Goal: Contribute content: Contribute content

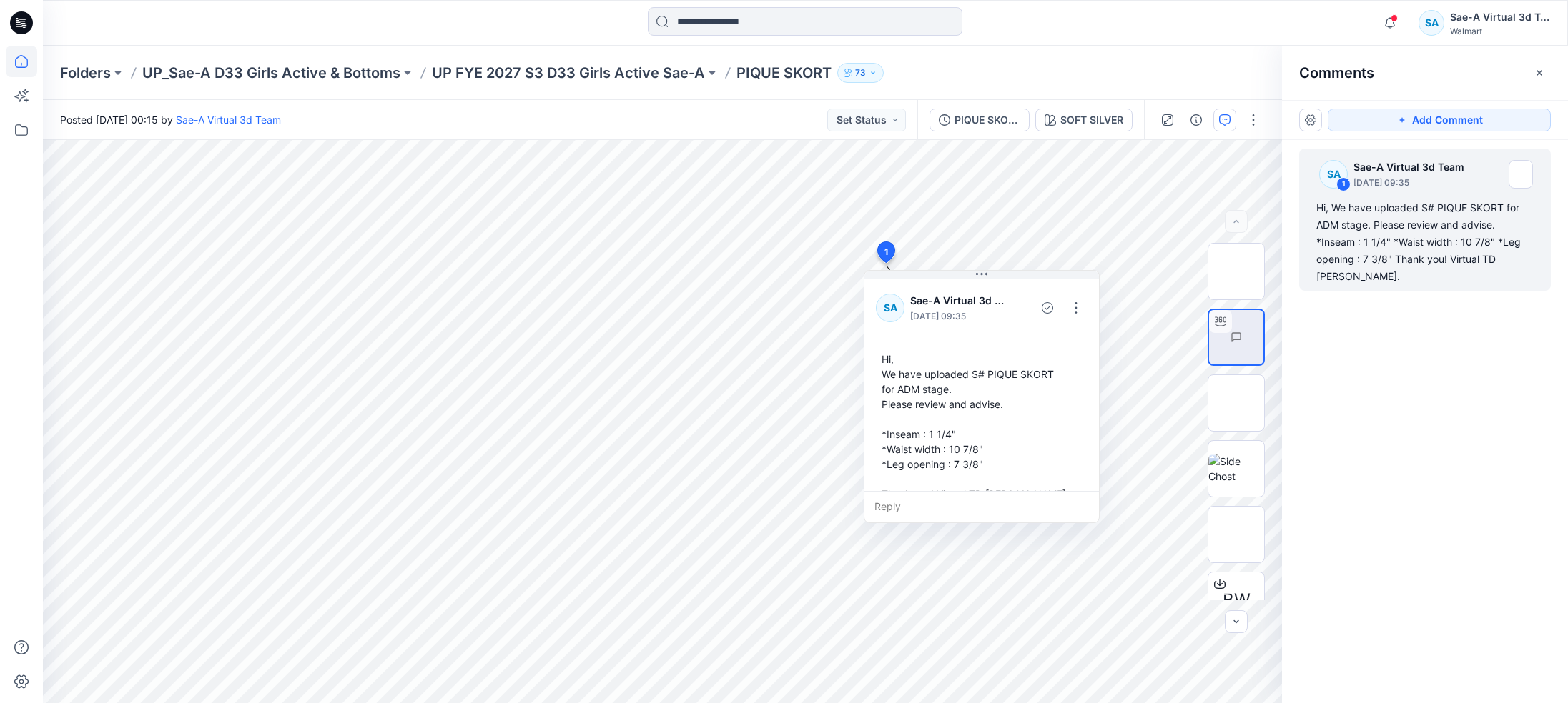
click at [34, 75] on icon at bounding box center [21, 61] width 31 height 31
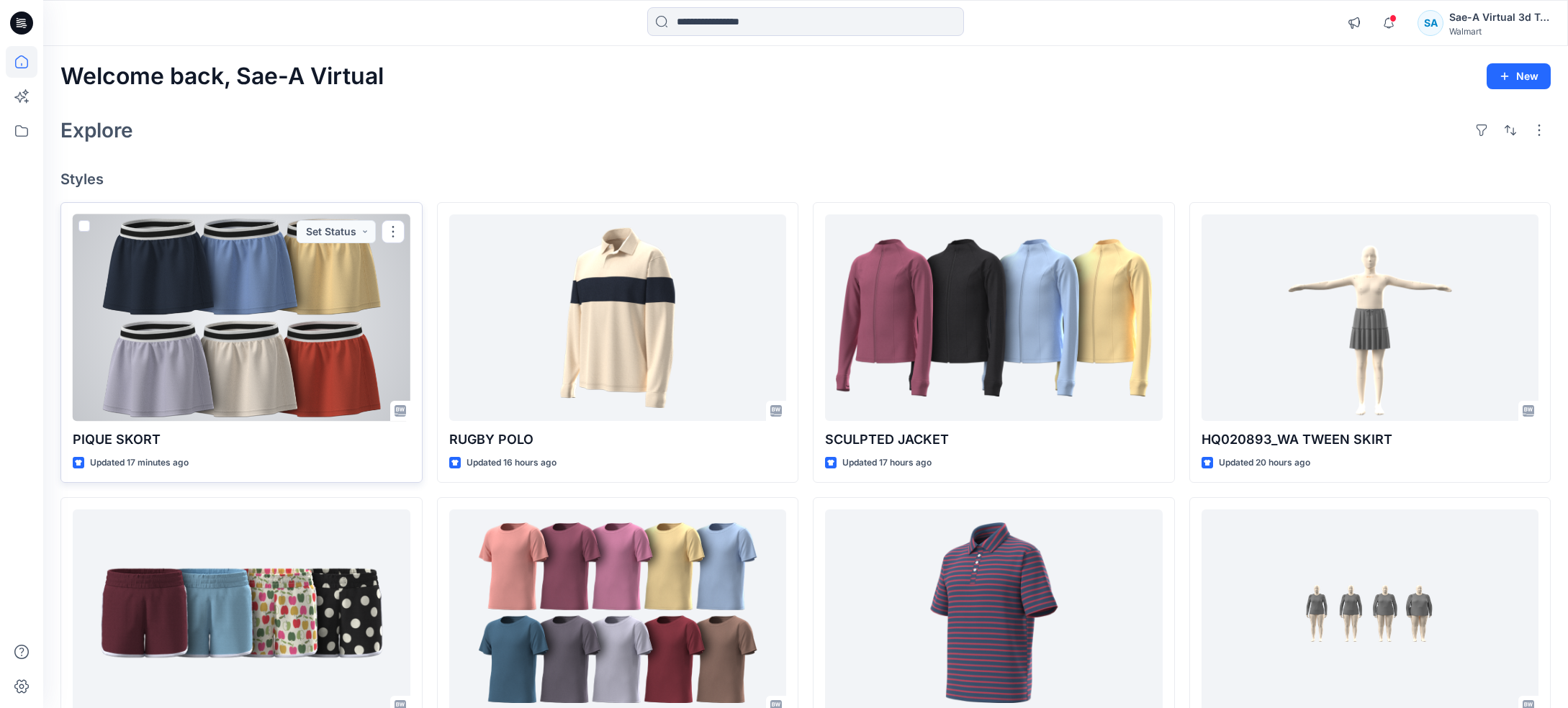
click at [259, 313] on div at bounding box center [242, 318] width 338 height 207
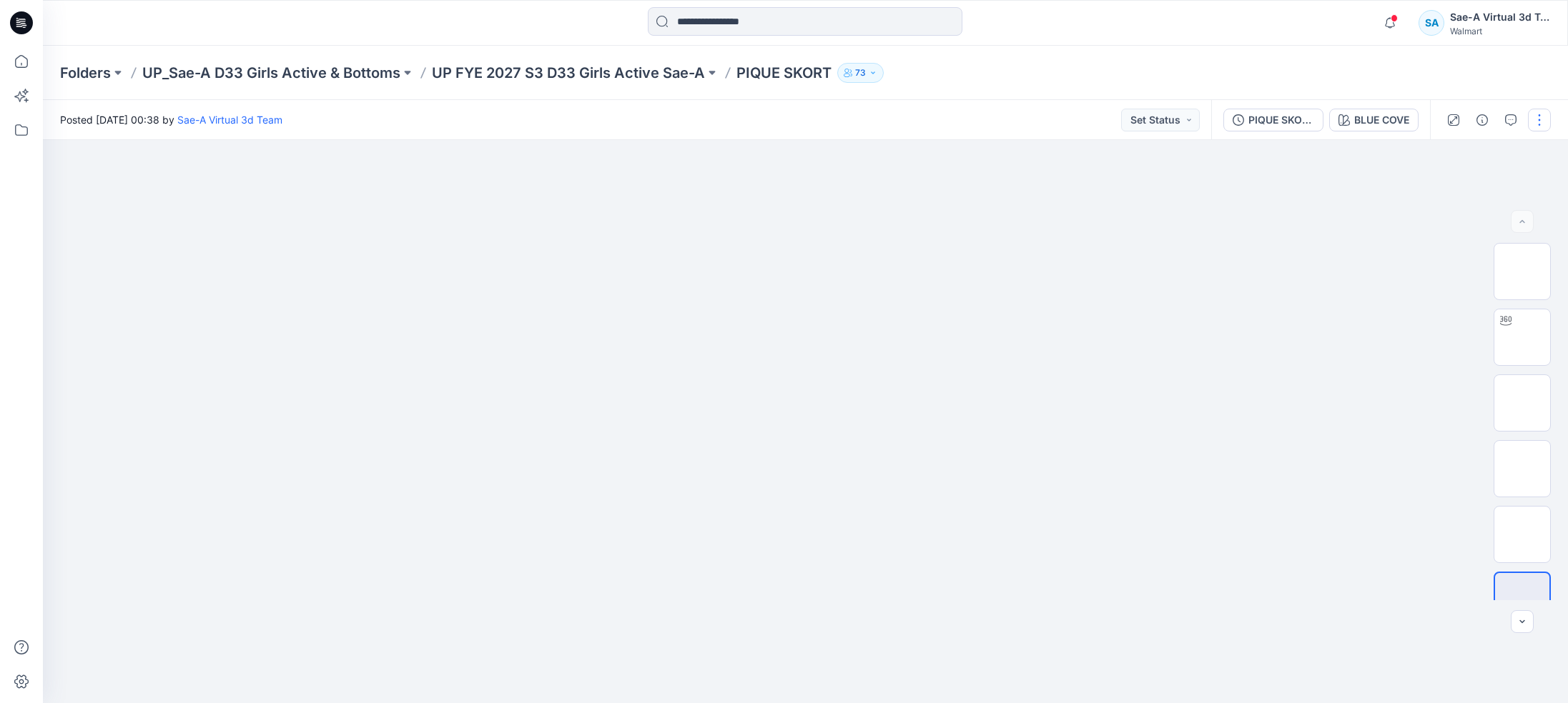
click at [1540, 124] on button "button" at bounding box center [1539, 120] width 23 height 23
click at [1451, 194] on p "Edit" at bounding box center [1448, 193] width 18 height 15
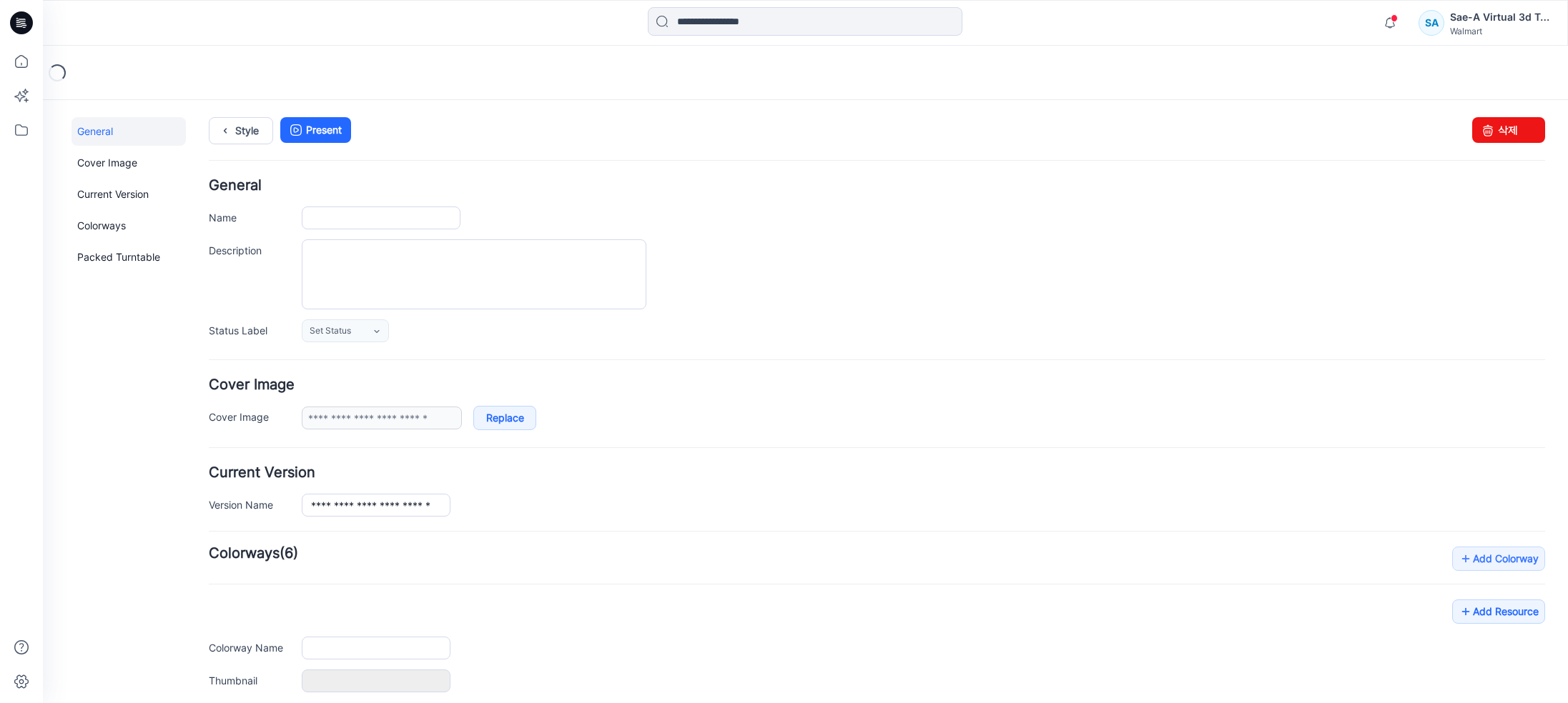
type input "**********"
type input "*********"
type input "**********"
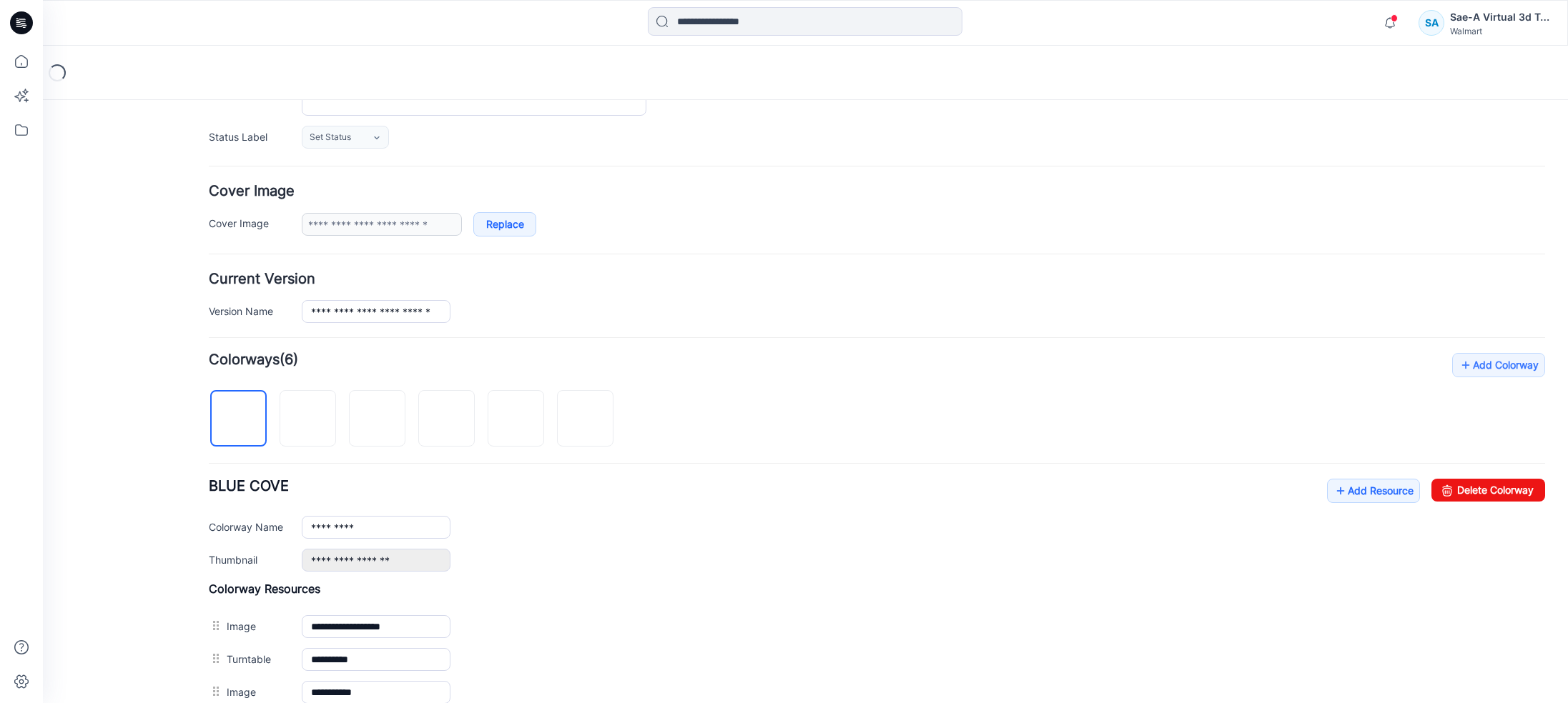
scroll to position [357, 0]
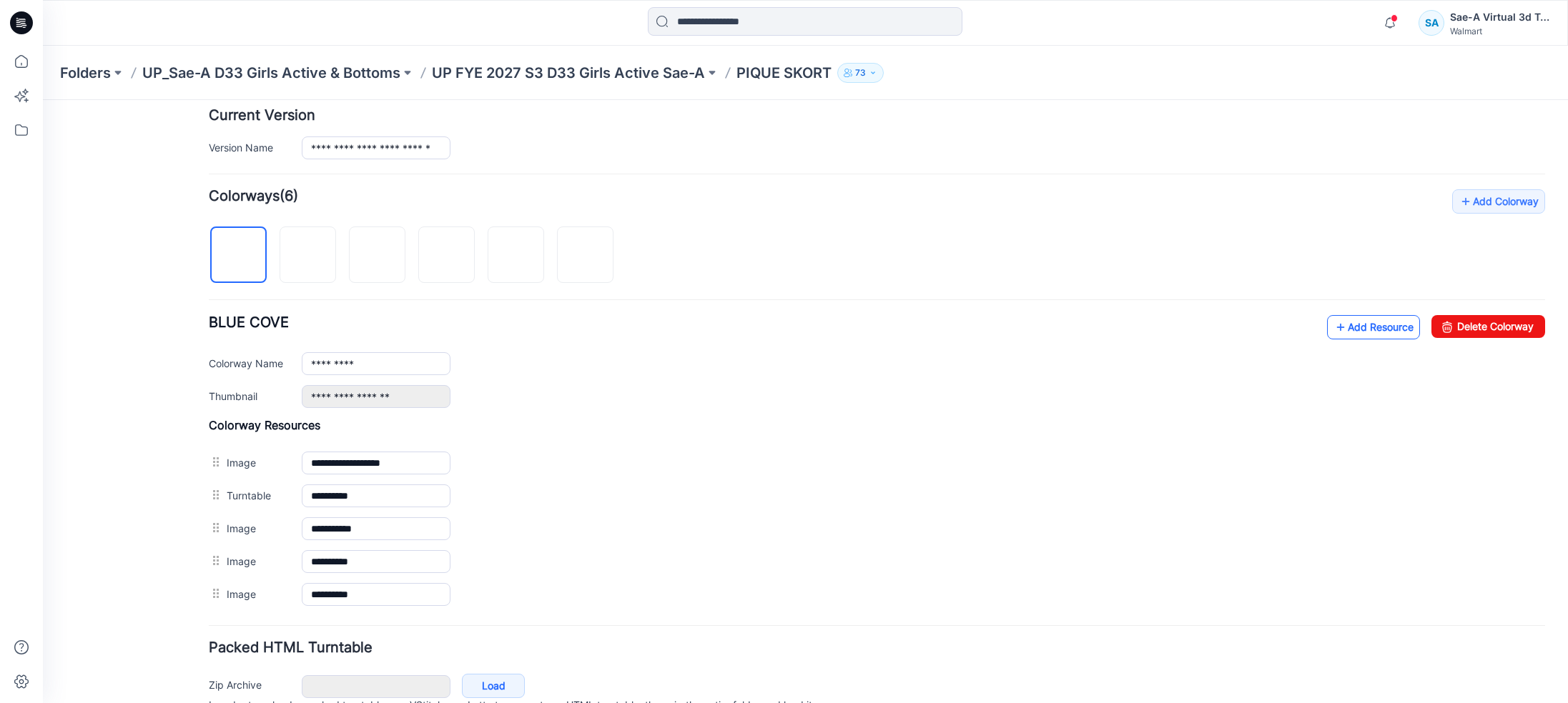
click at [1351, 330] on link "Add Resource" at bounding box center [1373, 327] width 93 height 25
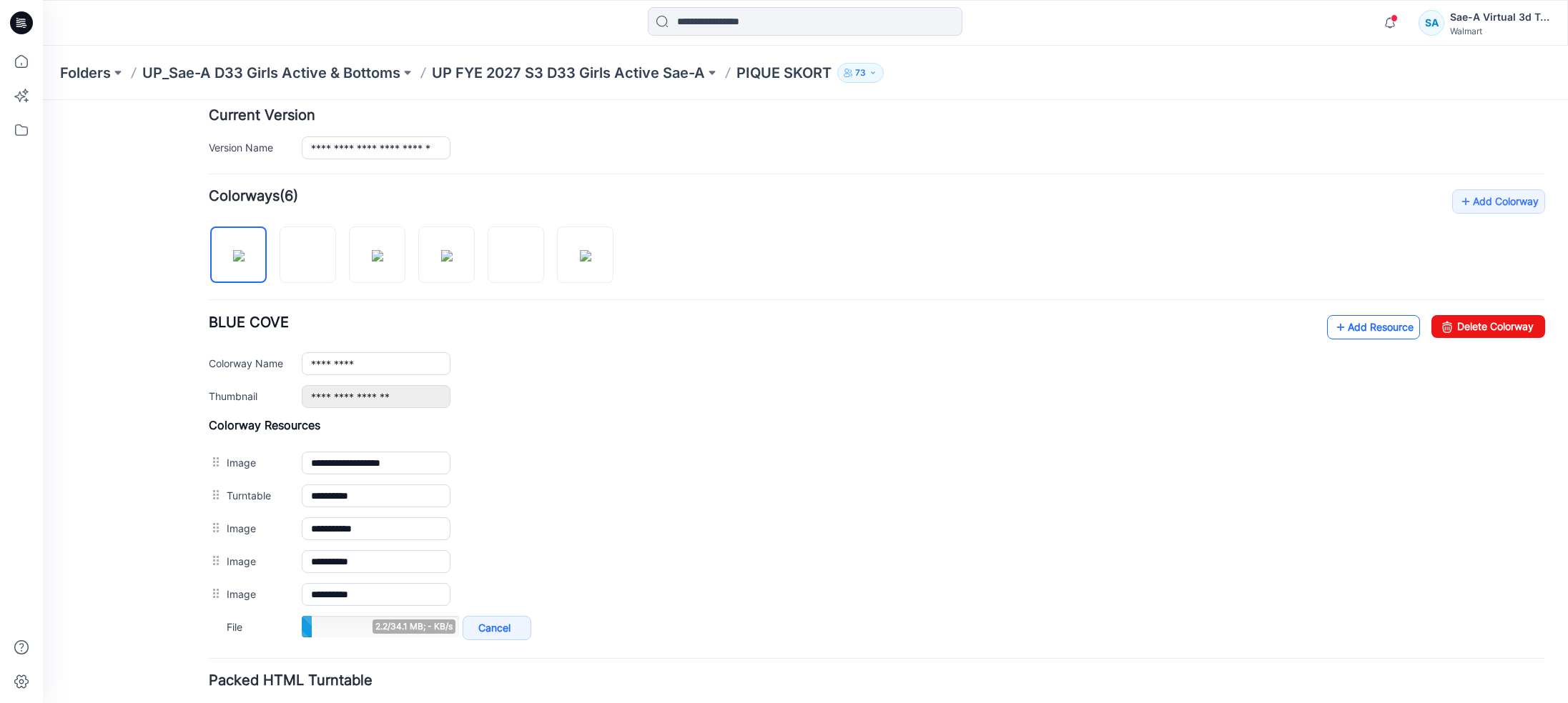
click at [1334, 325] on icon at bounding box center [1341, 327] width 15 height 23
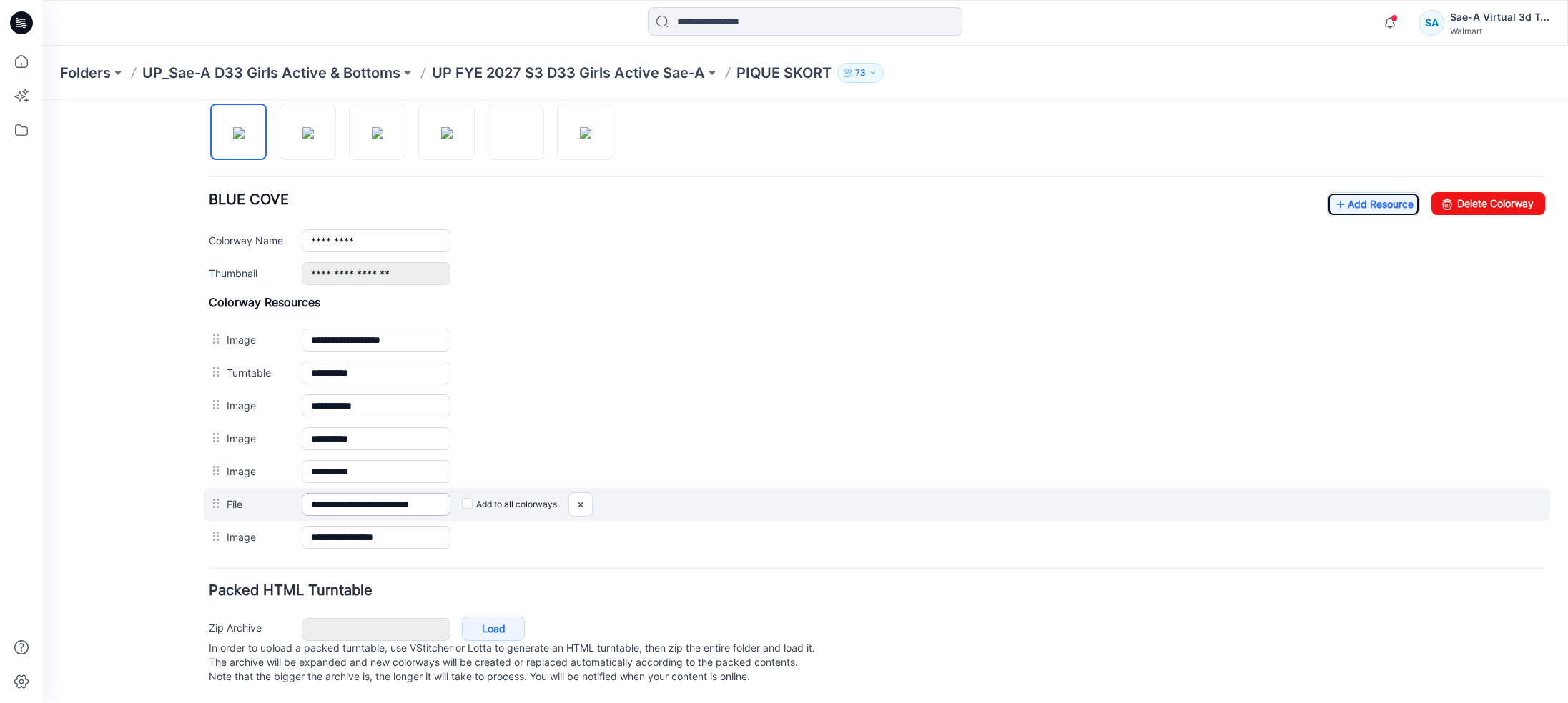
scroll to position [494, 0]
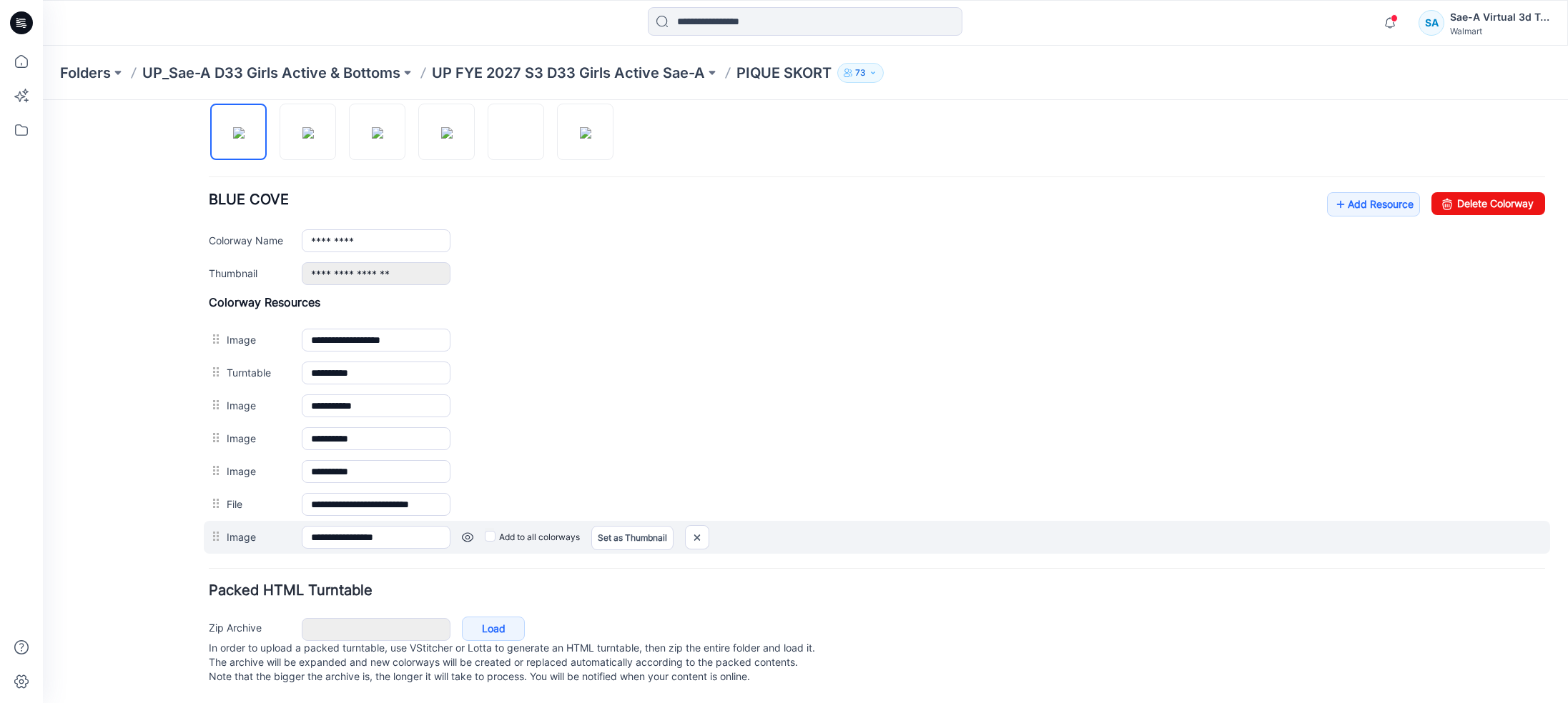
click at [43, 100] on div "Add to all colorways Set as Thumbnail Unset as Thumbnail" at bounding box center [43, 100] width 0 height 0
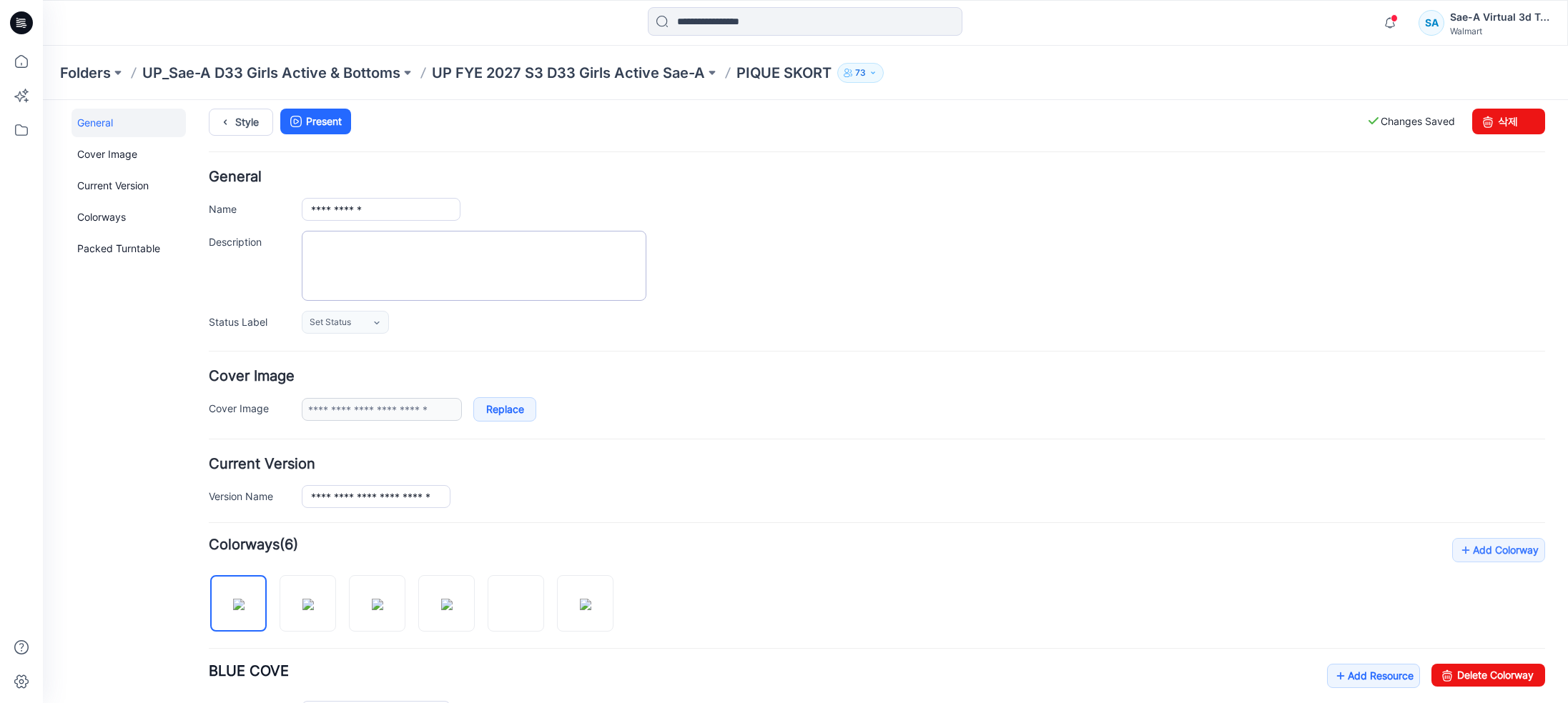
scroll to position [0, 0]
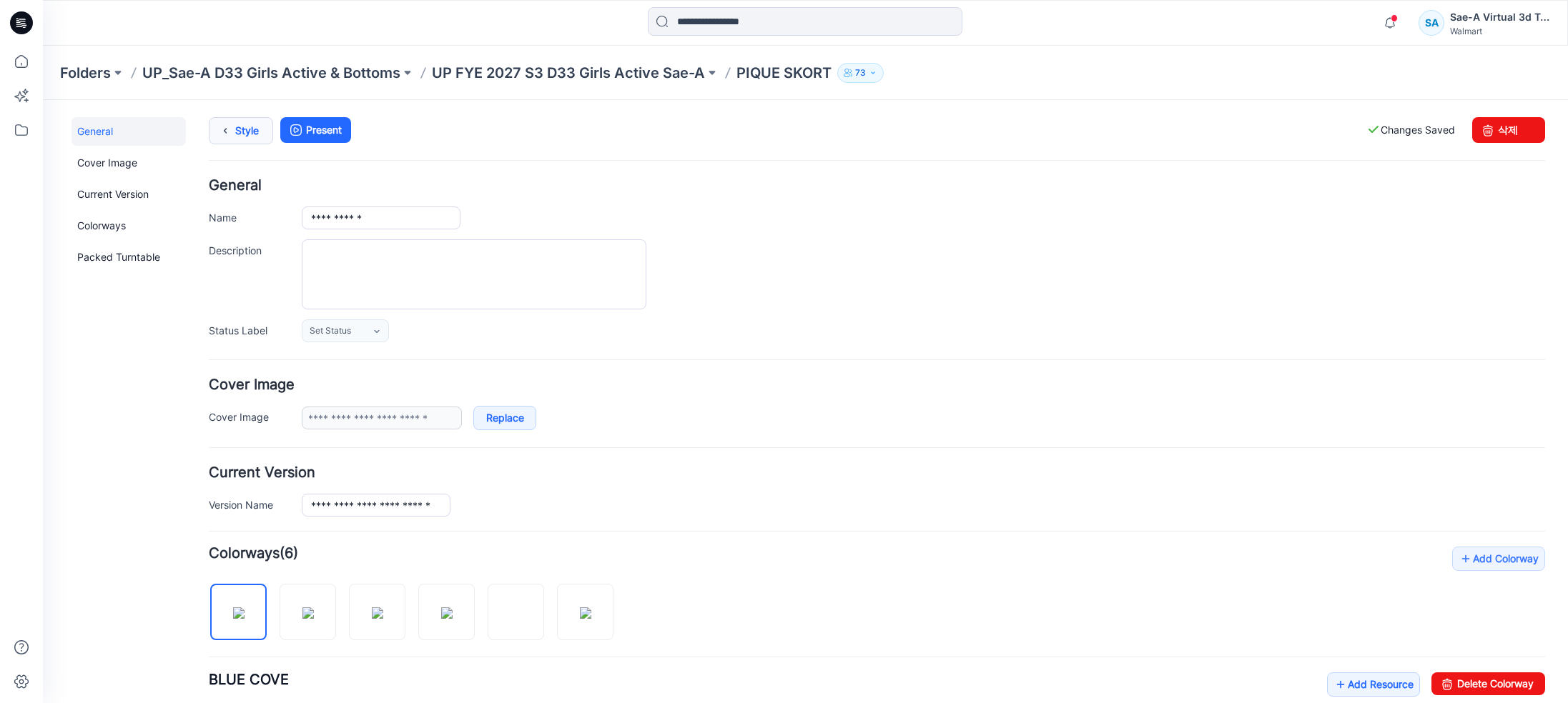
click at [243, 141] on link "Style" at bounding box center [241, 131] width 64 height 27
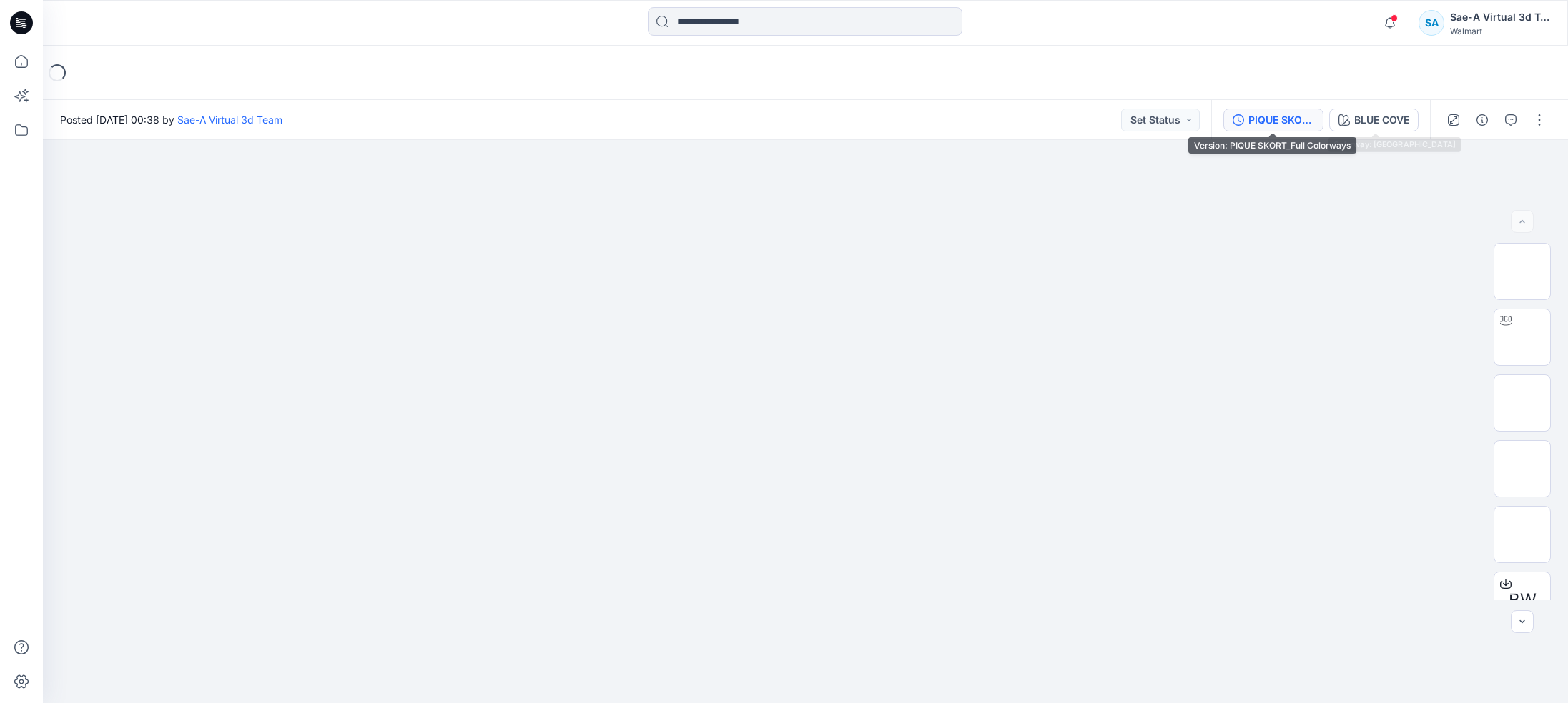
click at [1279, 121] on div "PIQUE SKORT_Full Colorways" at bounding box center [1281, 120] width 66 height 16
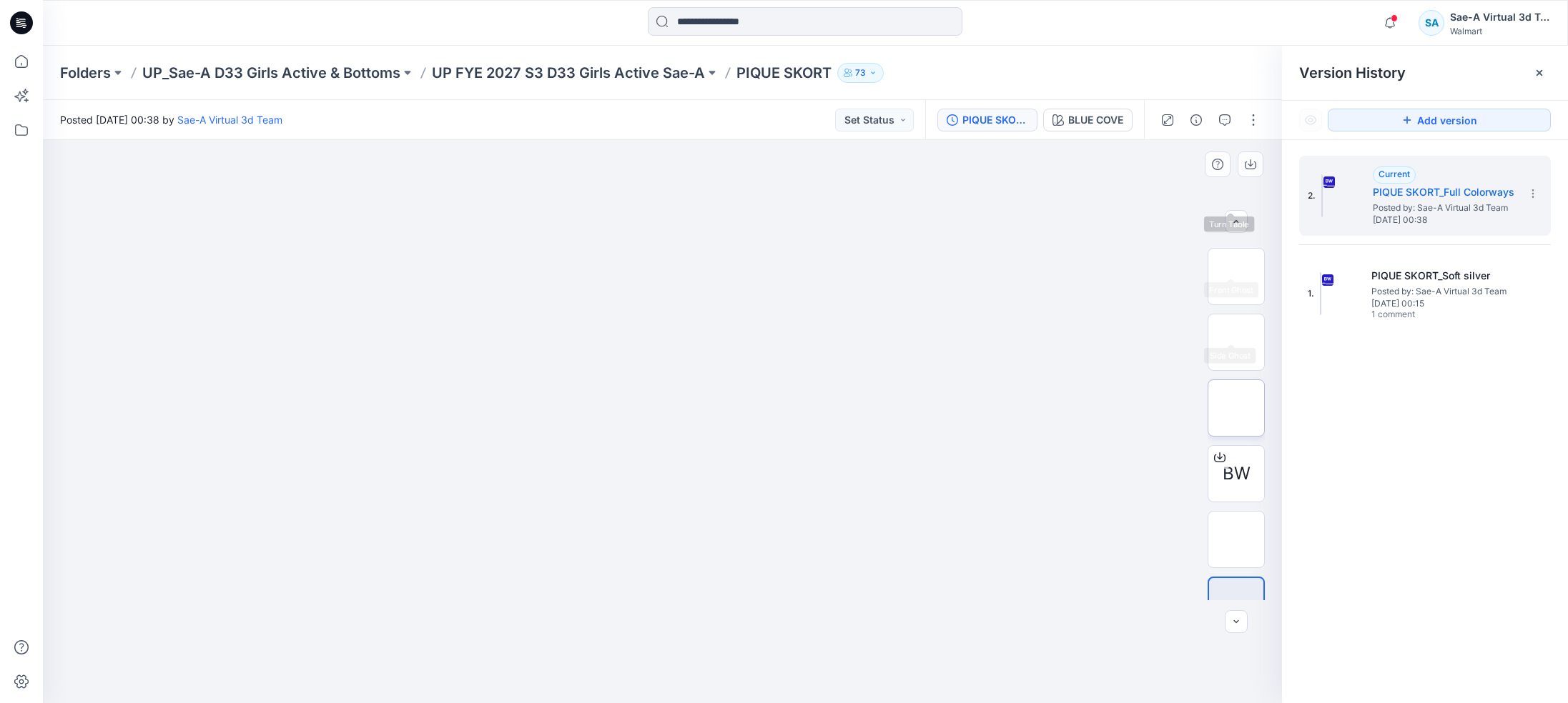
scroll to position [160, 0]
click at [1236, 571] on img at bounding box center [1236, 571] width 0 height 0
click at [1399, 123] on button "Add version" at bounding box center [1440, 120] width 223 height 23
click at [970, 115] on div "PIQUE SKORT_Full Colorways" at bounding box center [996, 120] width 66 height 16
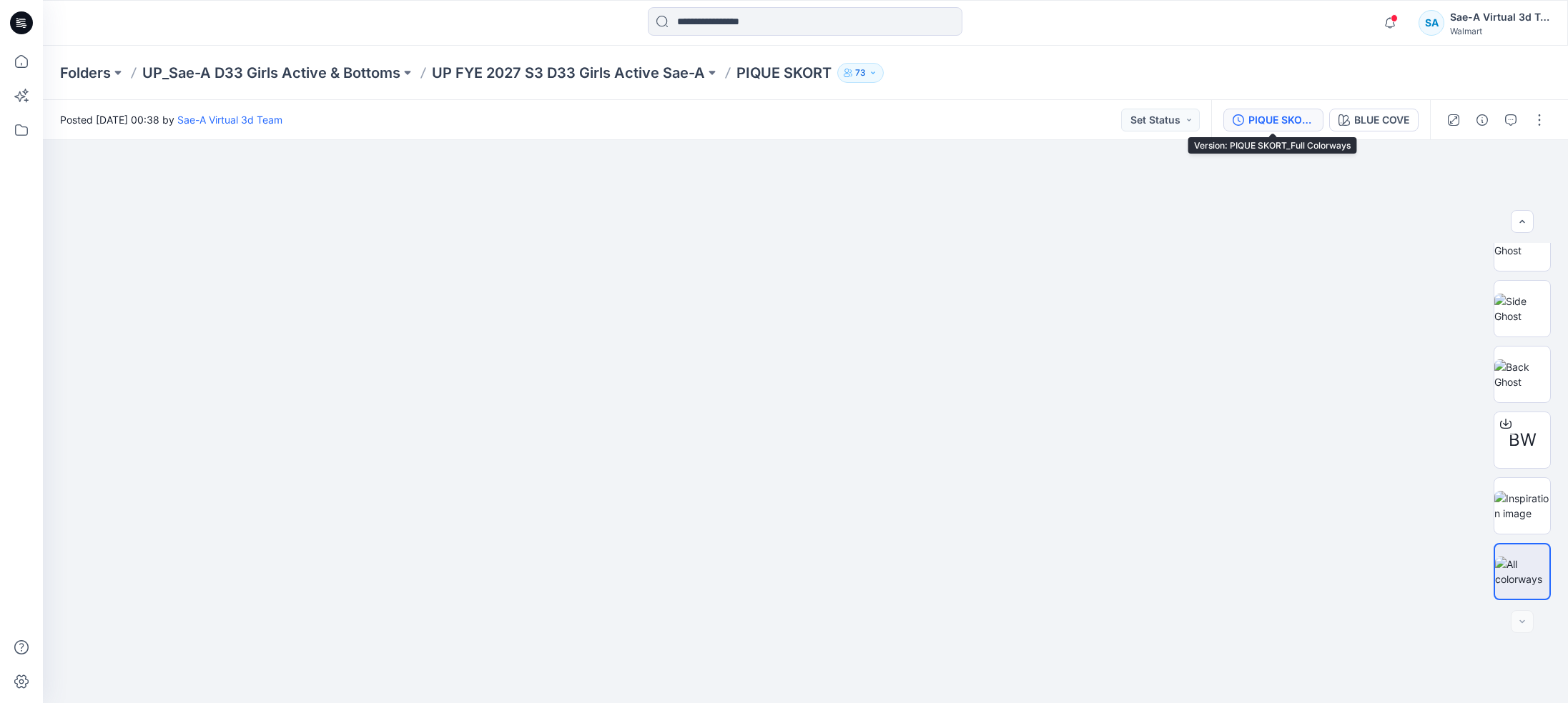
click at [1257, 118] on div "PIQUE SKORT_Full Colorways" at bounding box center [1281, 120] width 66 height 16
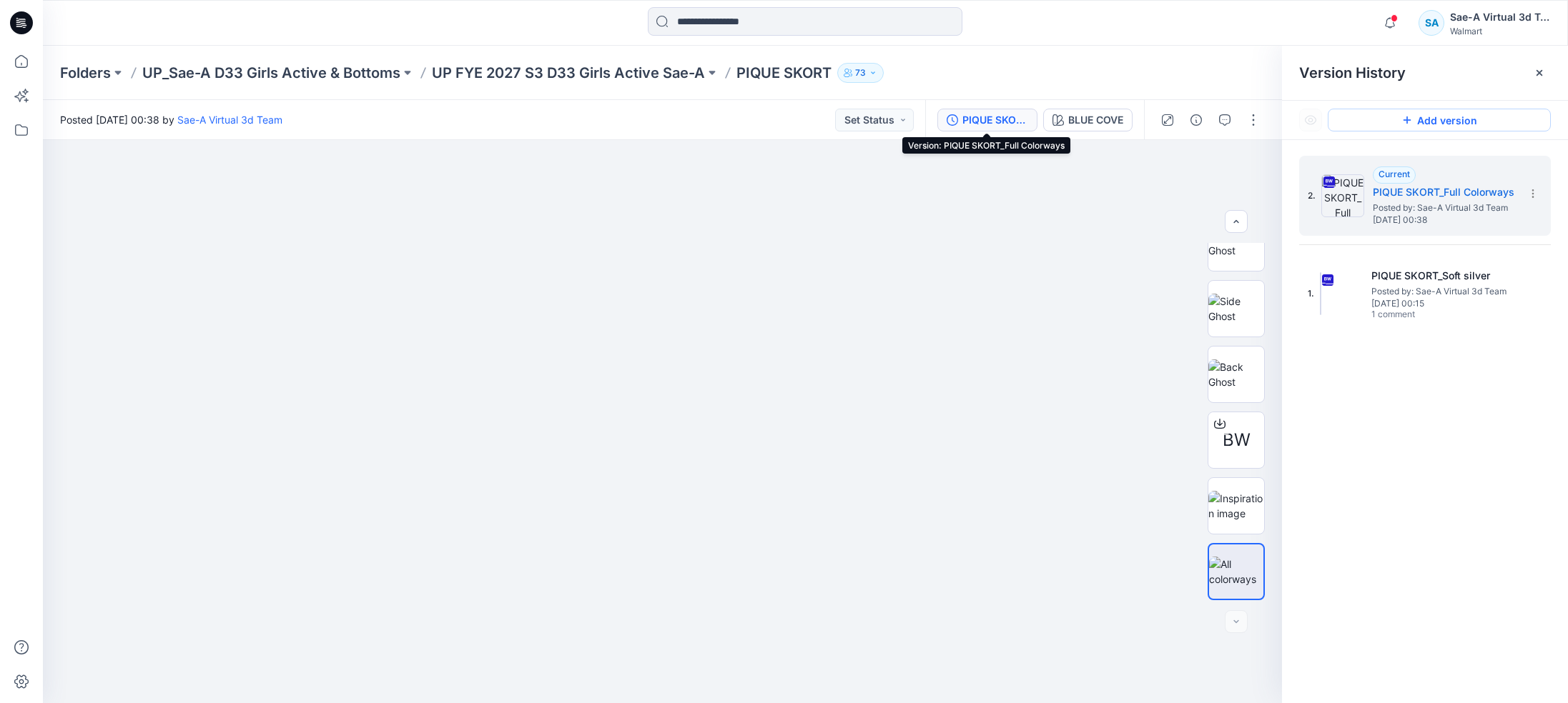
click at [1421, 128] on button "Add version" at bounding box center [1440, 120] width 223 height 23
click at [1374, 201] on span "Posted by: Sae-A Virtual 3d Team" at bounding box center [1444, 208] width 143 height 15
click at [1218, 117] on button "button" at bounding box center [1225, 120] width 23 height 23
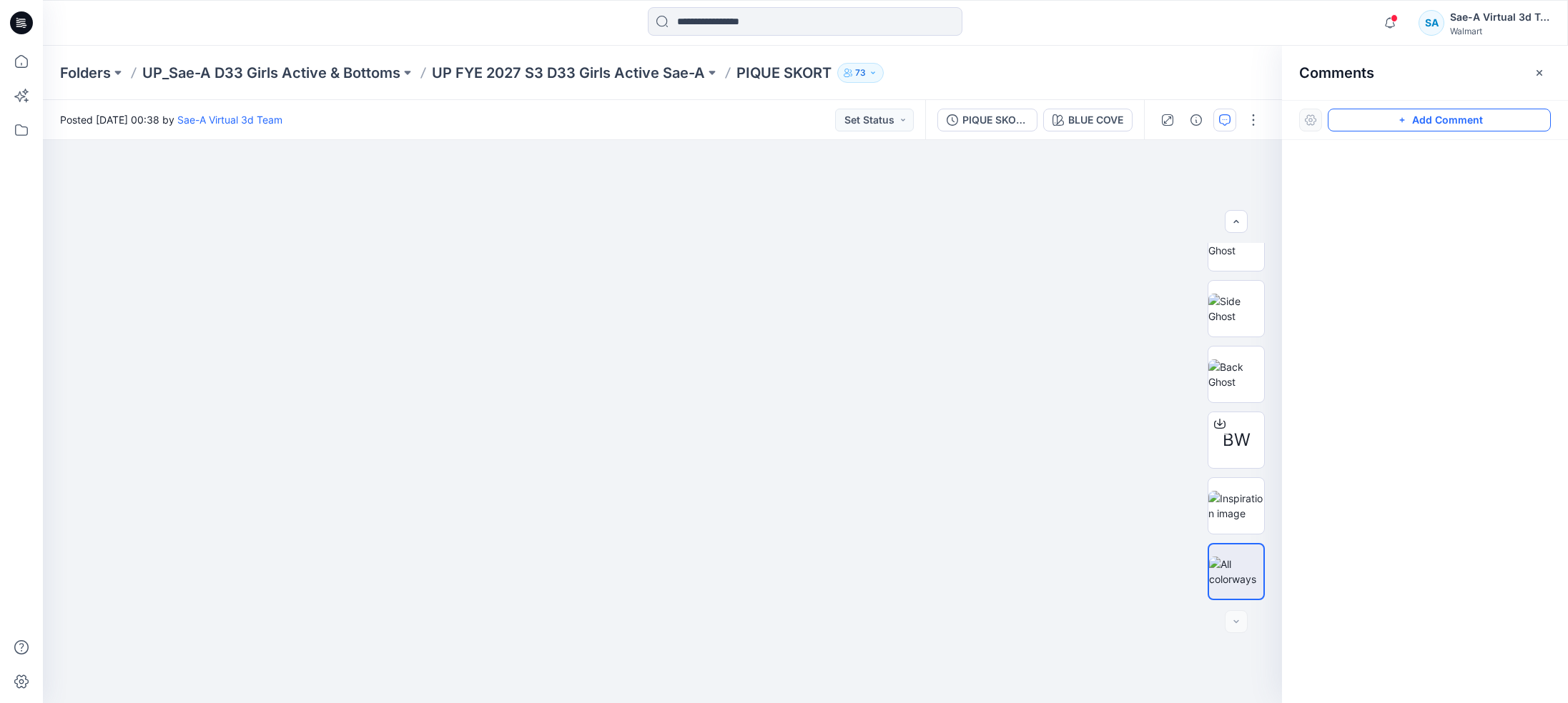
click at [1381, 121] on button "Add Comment" at bounding box center [1440, 120] width 223 height 23
click at [1000, 218] on div "1" at bounding box center [662, 421] width 1239 height 563
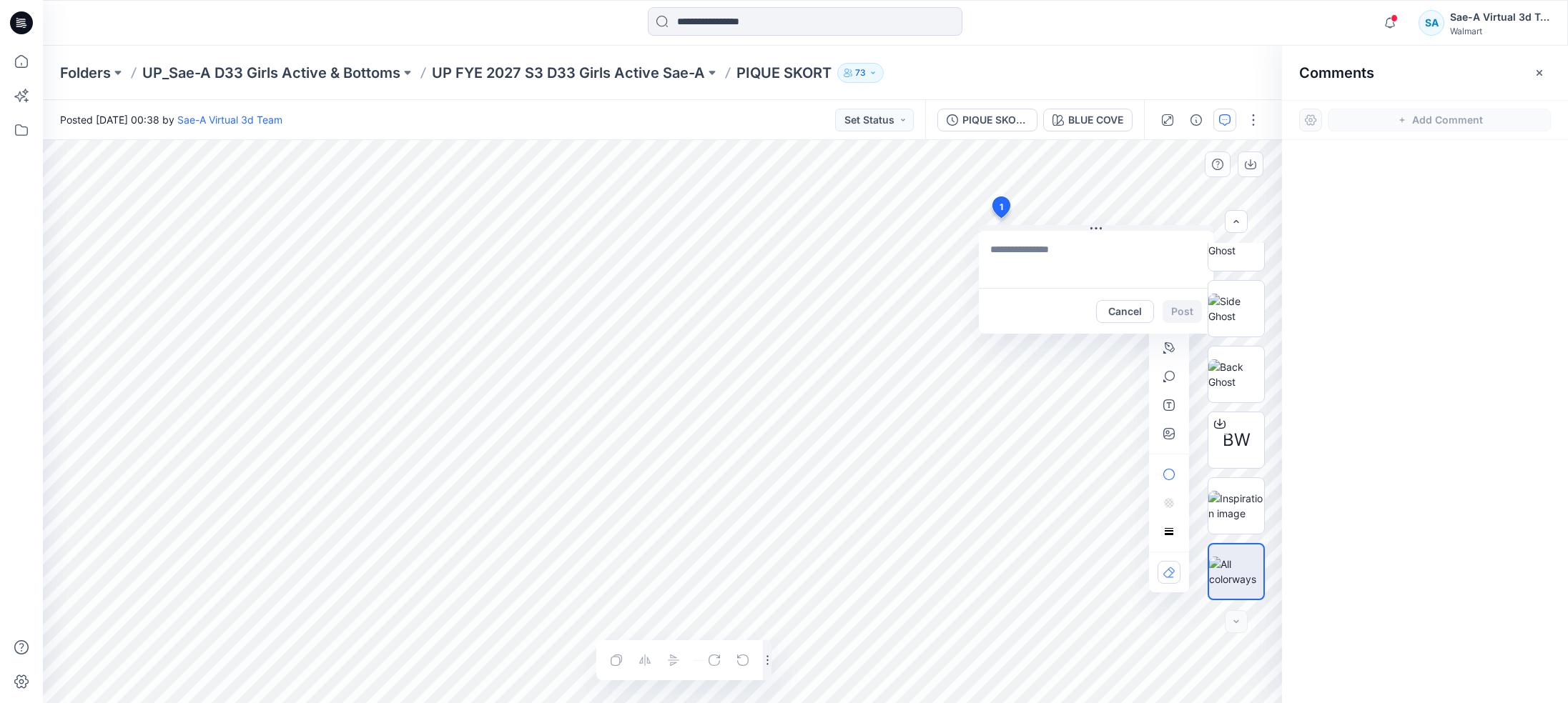
click at [1030, 251] on textarea at bounding box center [1096, 259] width 234 height 57
drag, startPoint x: 739, startPoint y: 70, endPoint x: 828, endPoint y: 86, distance: 90.4
click at [828, 86] on div "Folders UP_Sae-A D33 Girls Active & Bottoms UP FYE 2027 S3 D33 Girls Active Sae…" at bounding box center [805, 72] width 1525 height 54
copy p "PIQUE SKORT"
click at [1090, 269] on textarea "**********" at bounding box center [1096, 259] width 234 height 57
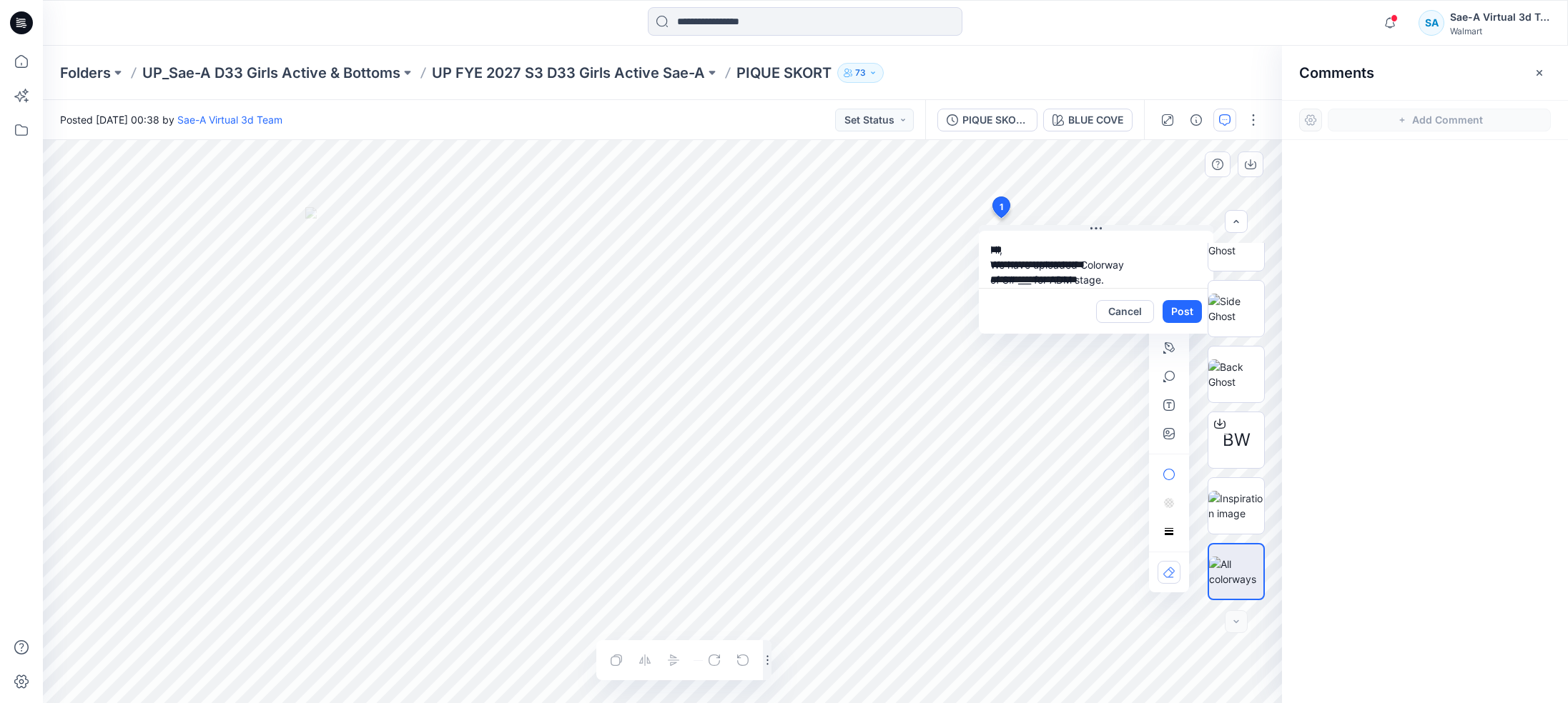
click at [1057, 276] on textarea "**********" at bounding box center [1096, 259] width 234 height 57
paste textarea "**********"
type textarea "**********"
click at [1181, 318] on button "Post" at bounding box center [1181, 311] width 39 height 23
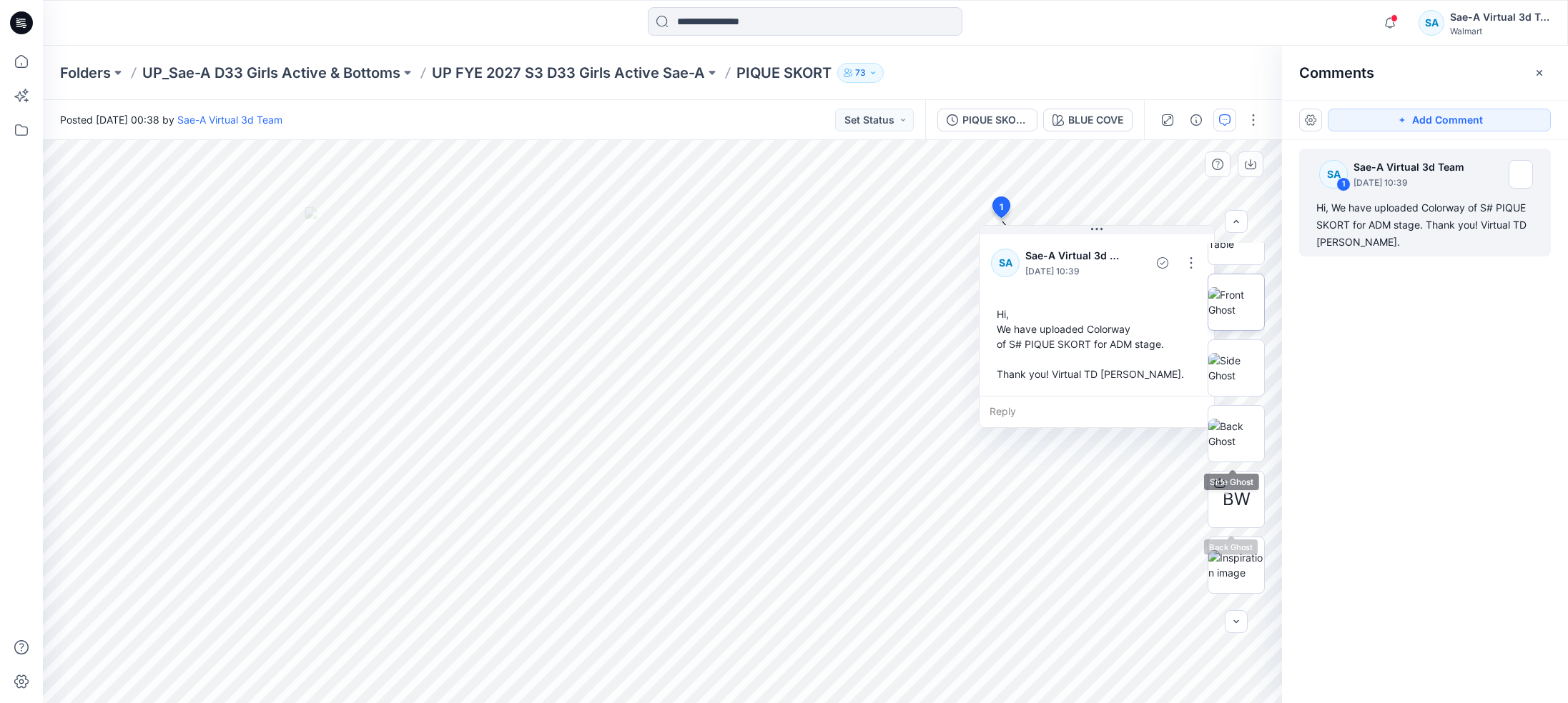
scroll to position [17, 0]
click at [1239, 327] on img at bounding box center [1236, 319] width 56 height 30
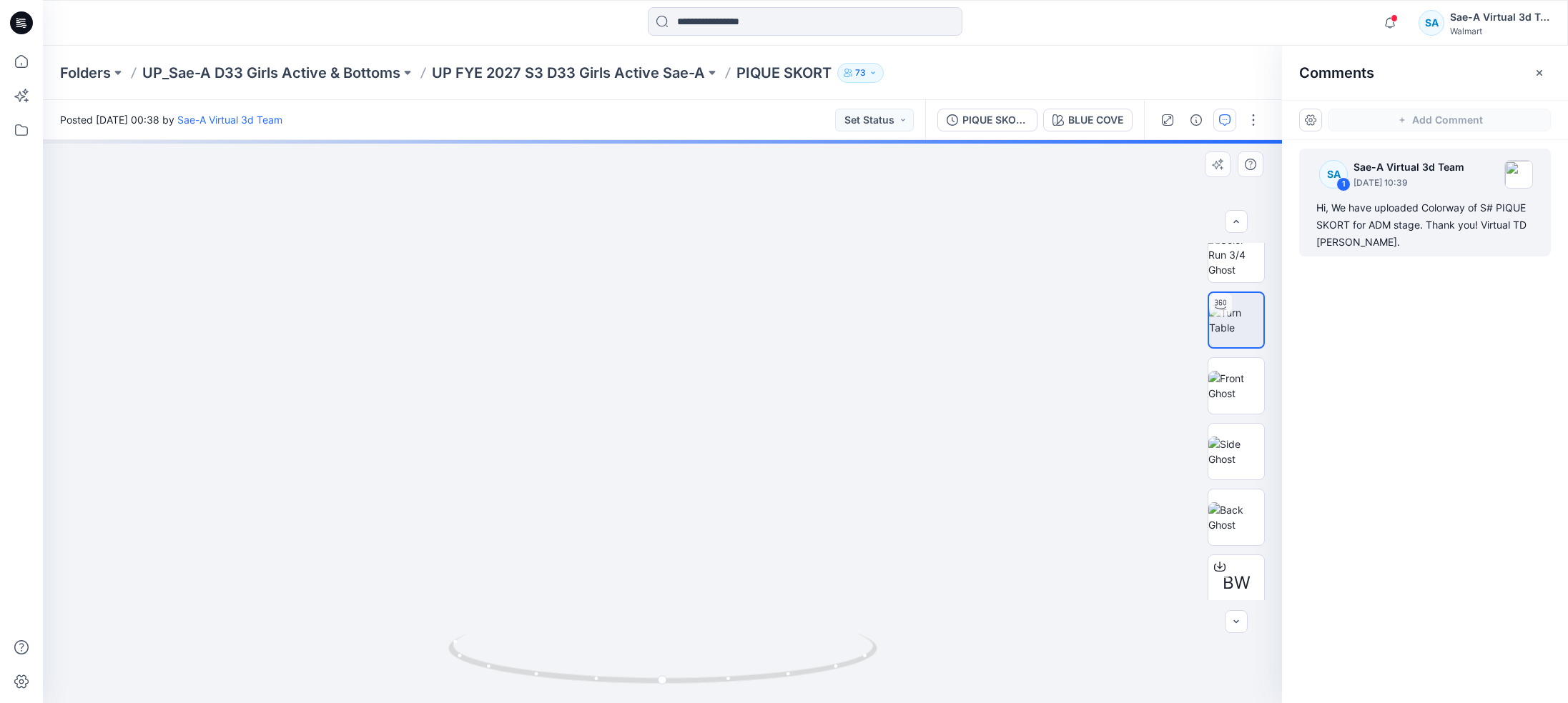
drag, startPoint x: 724, startPoint y: 539, endPoint x: 732, endPoint y: 401, distance: 138.2
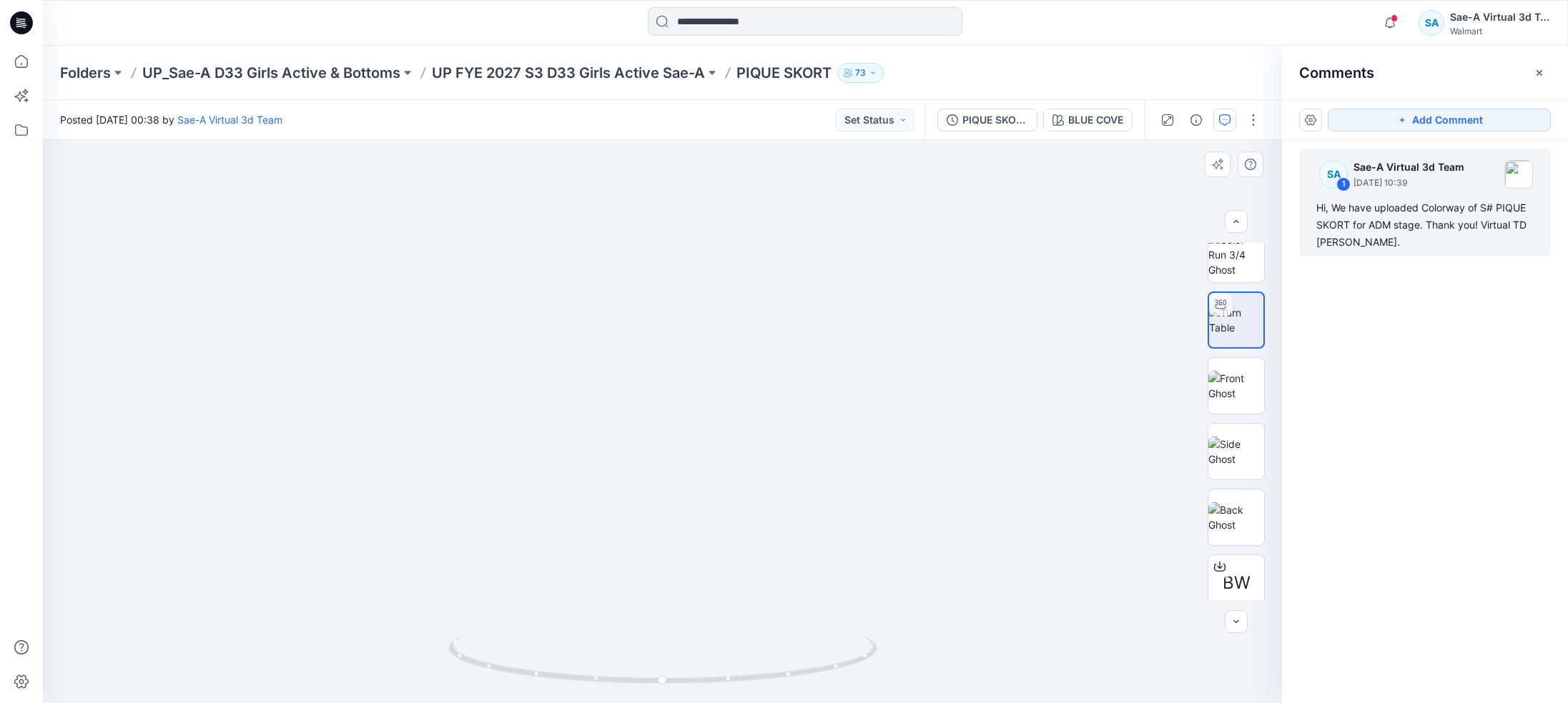
drag, startPoint x: 797, startPoint y: 522, endPoint x: 793, endPoint y: 393, distance: 129.1
drag, startPoint x: 761, startPoint y: 688, endPoint x: 370, endPoint y: 671, distance: 391.4
click at [370, 671] on div at bounding box center [662, 421] width 1239 height 563
click at [1018, 136] on div "PIQUE SKORT_Full Colorways BLUE COVE" at bounding box center [1034, 120] width 219 height 40
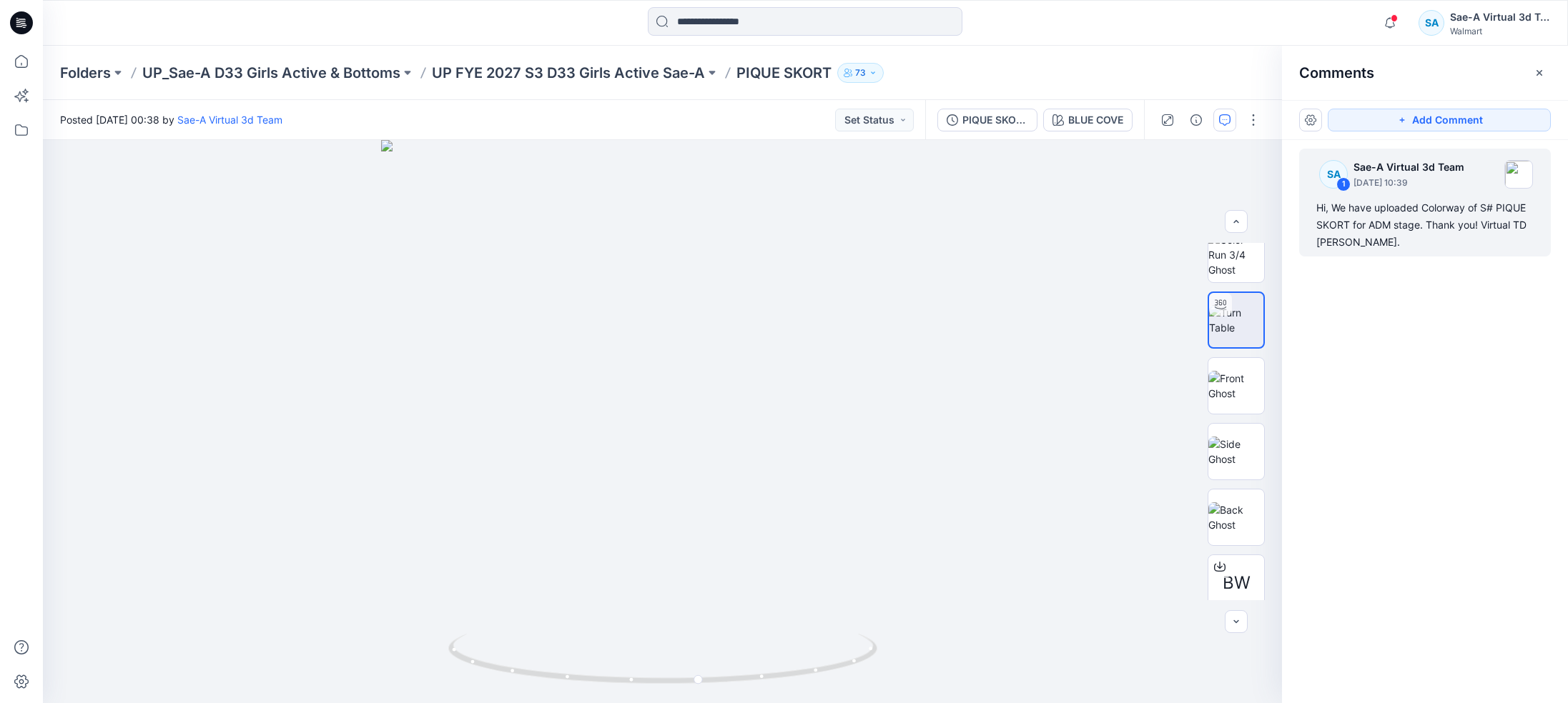
click at [1016, 135] on div "PIQUE SKORT_Full Colorways BLUE COVE" at bounding box center [1034, 120] width 219 height 40
click at [1017, 122] on div "PIQUE SKORT_Full Colorways" at bounding box center [996, 120] width 66 height 16
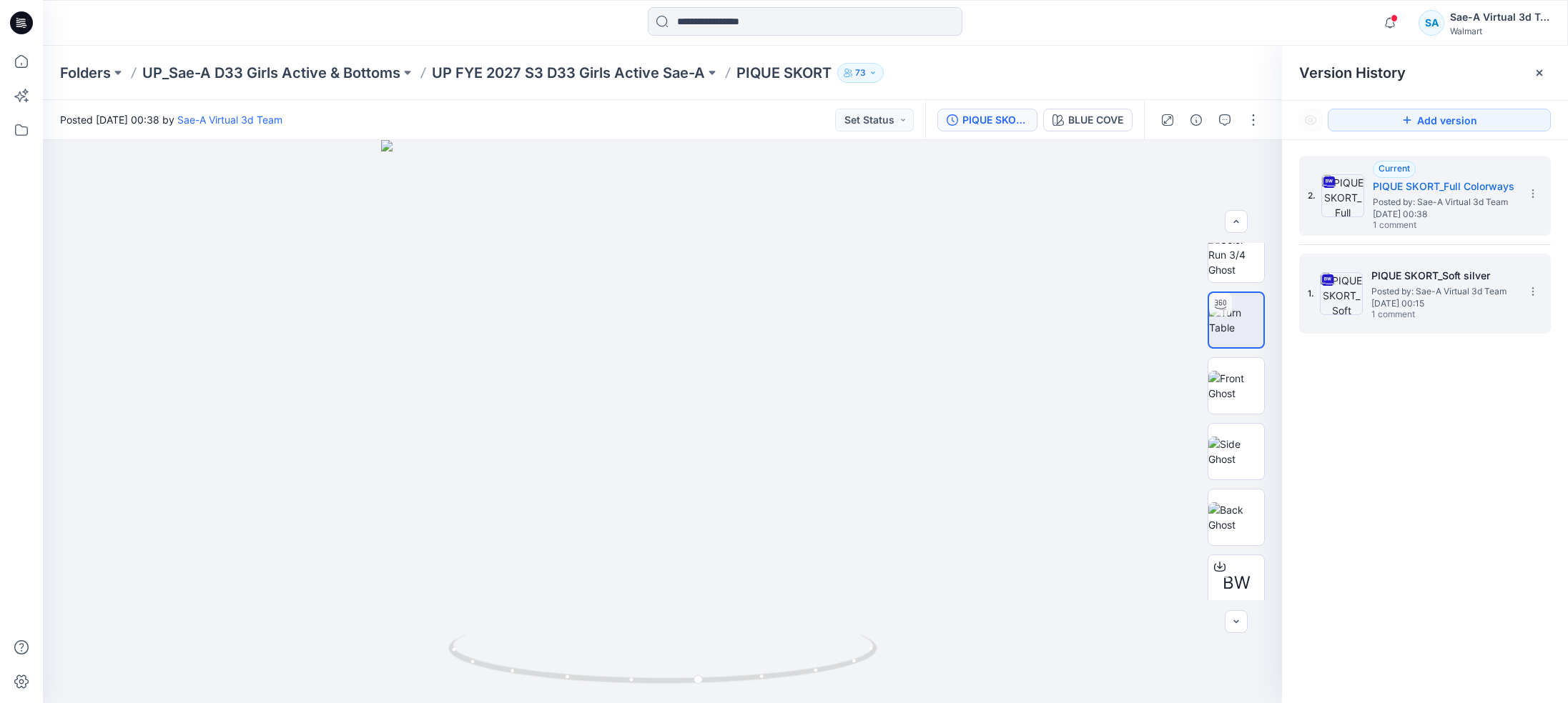
click at [1388, 285] on span "Posted by: Sae-A Virtual 3d Team" at bounding box center [1443, 292] width 143 height 15
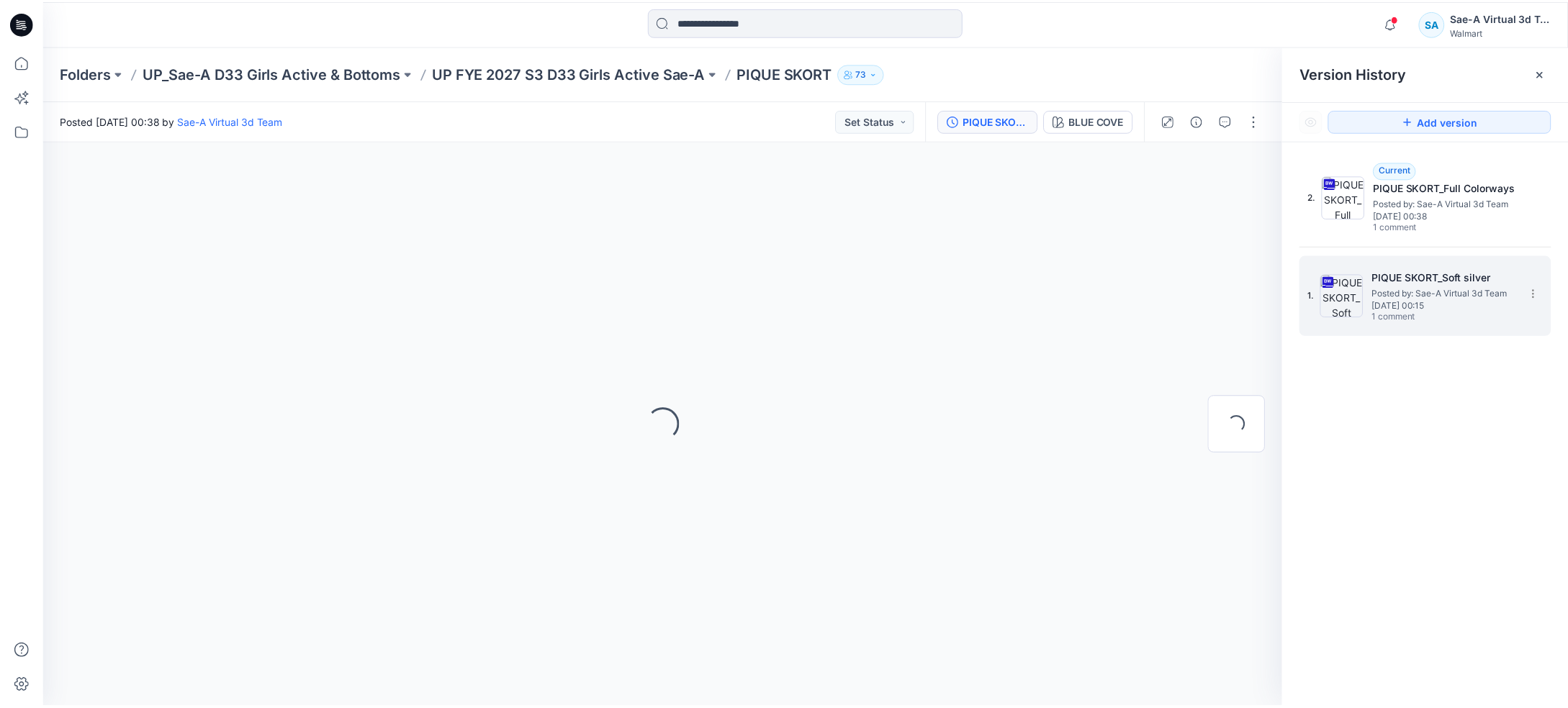
scroll to position [0, 0]
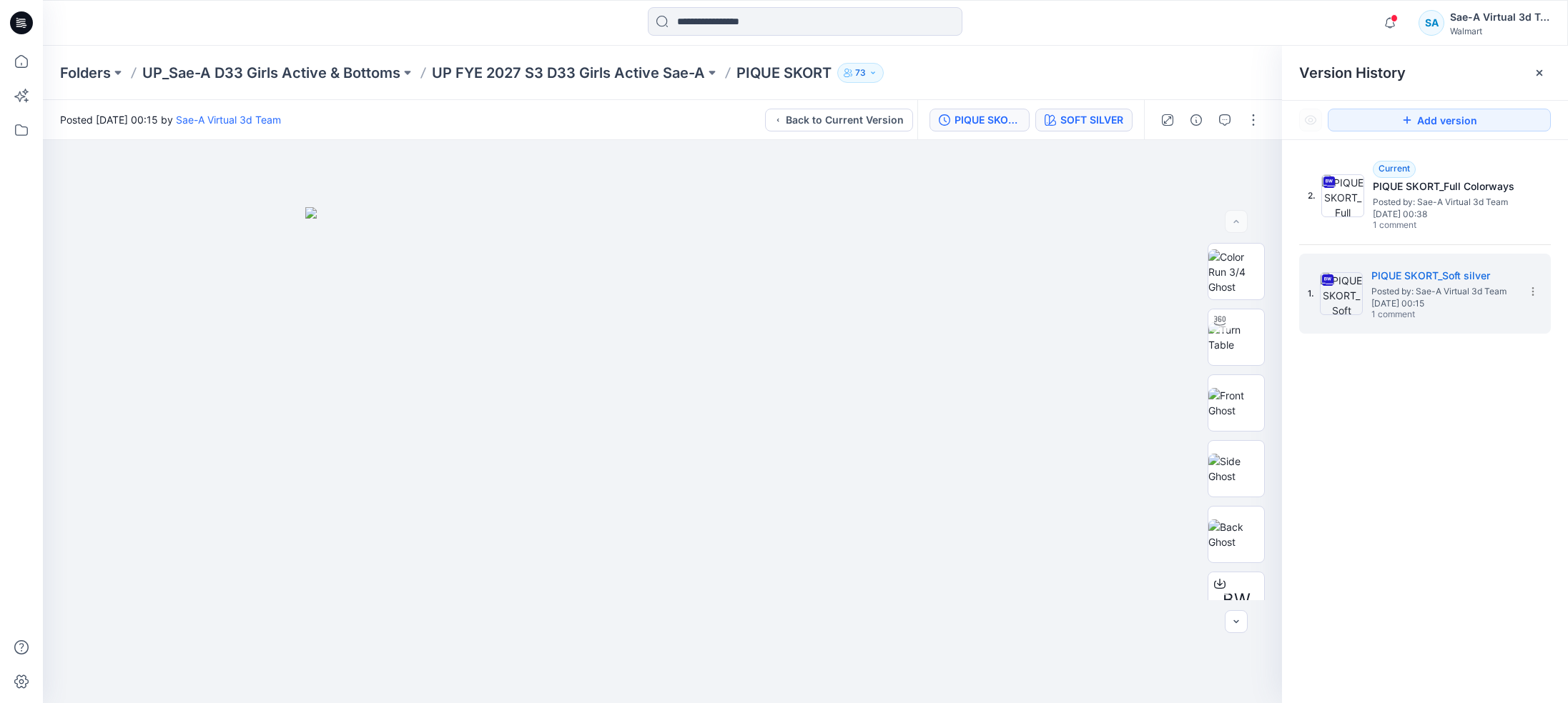
click at [1124, 122] on button "SOFT SILVER" at bounding box center [1083, 120] width 97 height 23
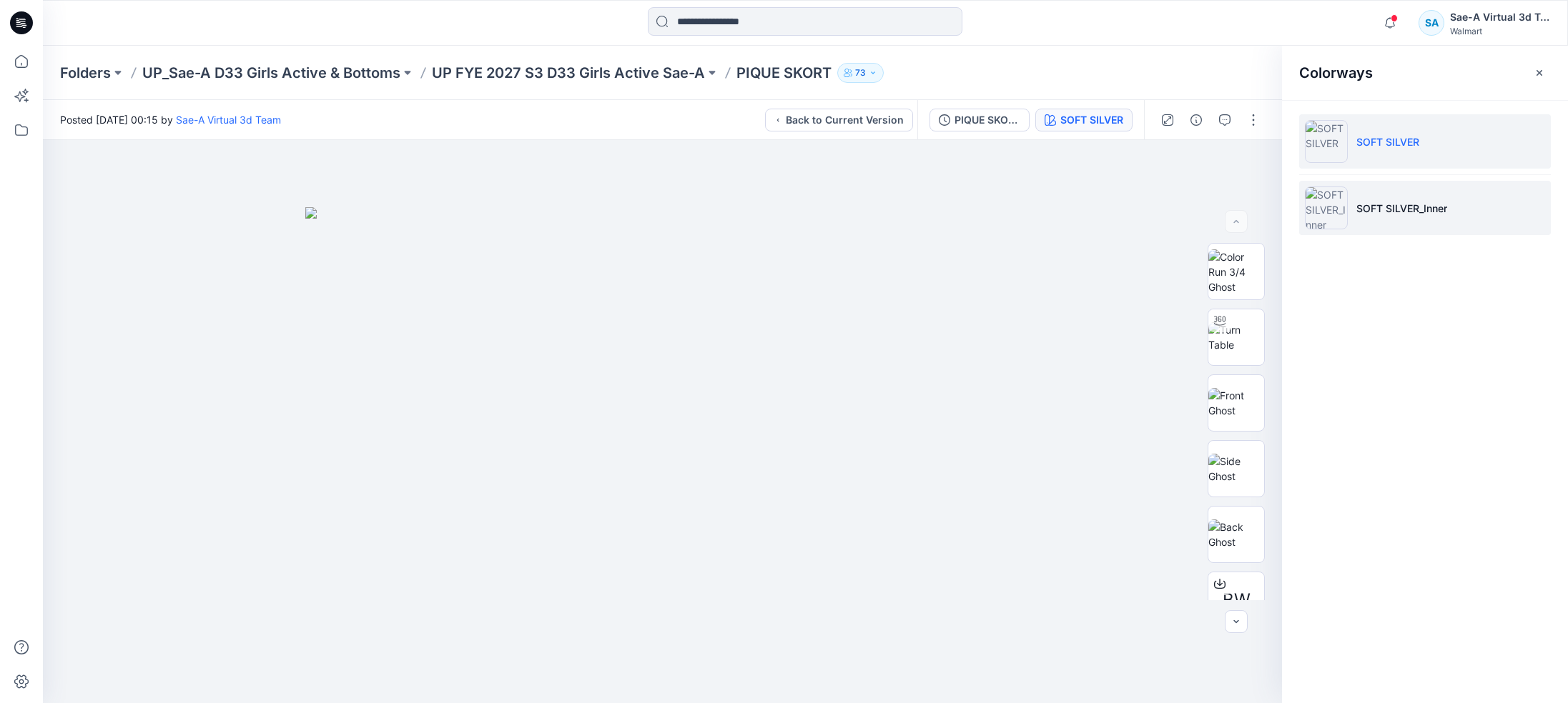
click at [1374, 203] on p "SOFT SILVER_Inner" at bounding box center [1401, 208] width 91 height 15
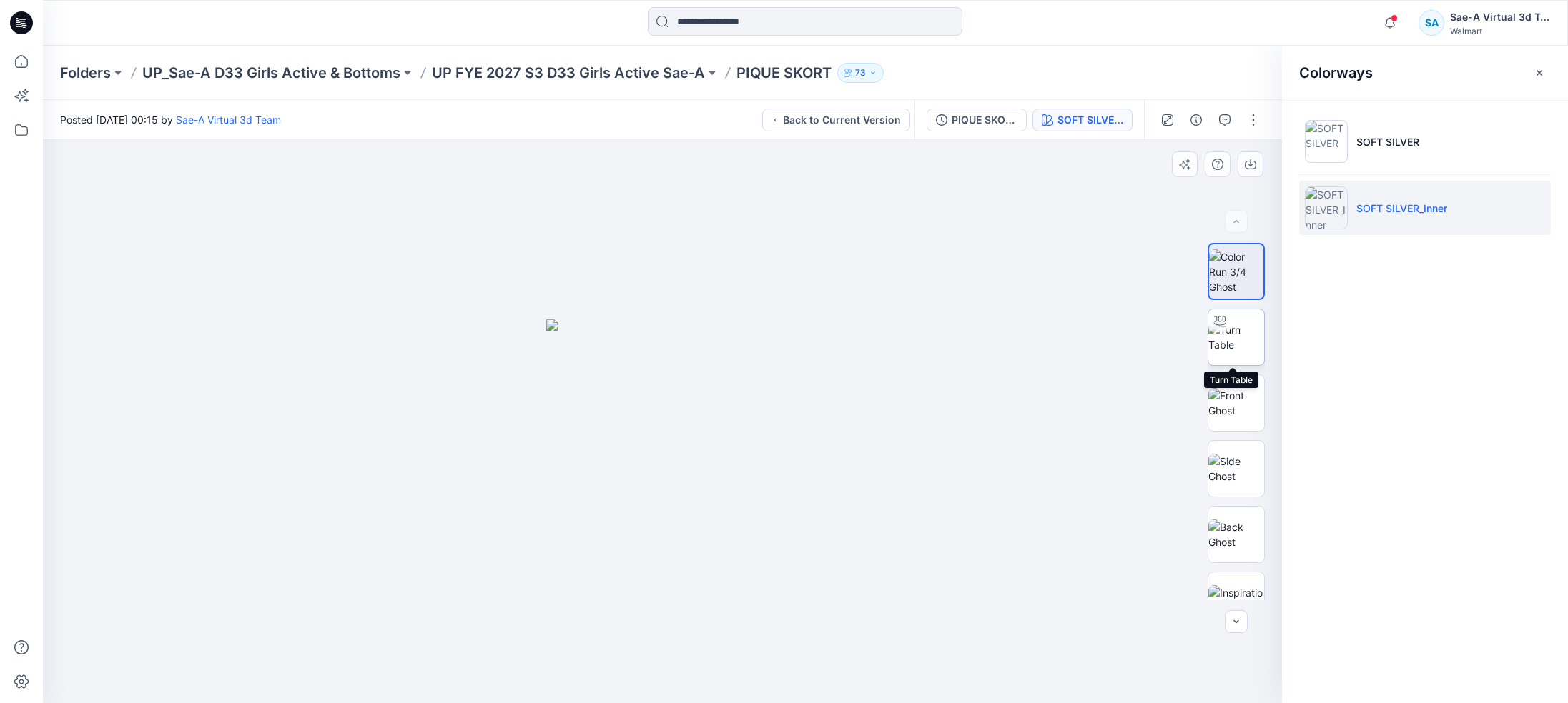
click at [1250, 352] on img at bounding box center [1236, 337] width 56 height 30
drag, startPoint x: 725, startPoint y: 682, endPoint x: 774, endPoint y: 673, distance: 49.8
click at [774, 673] on icon at bounding box center [664, 660] width 432 height 54
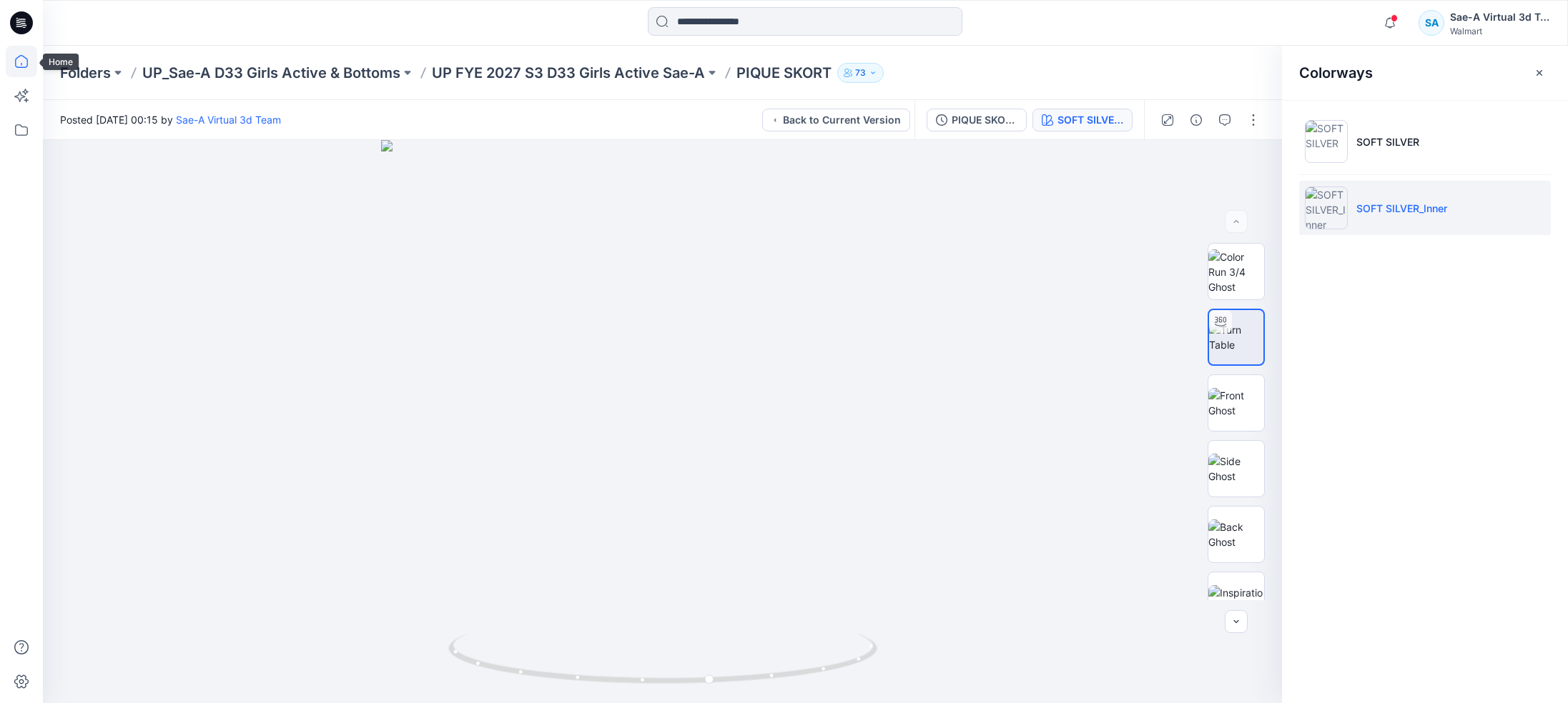
click at [31, 65] on icon at bounding box center [21, 61] width 31 height 31
